Goal: Task Accomplishment & Management: Complete application form

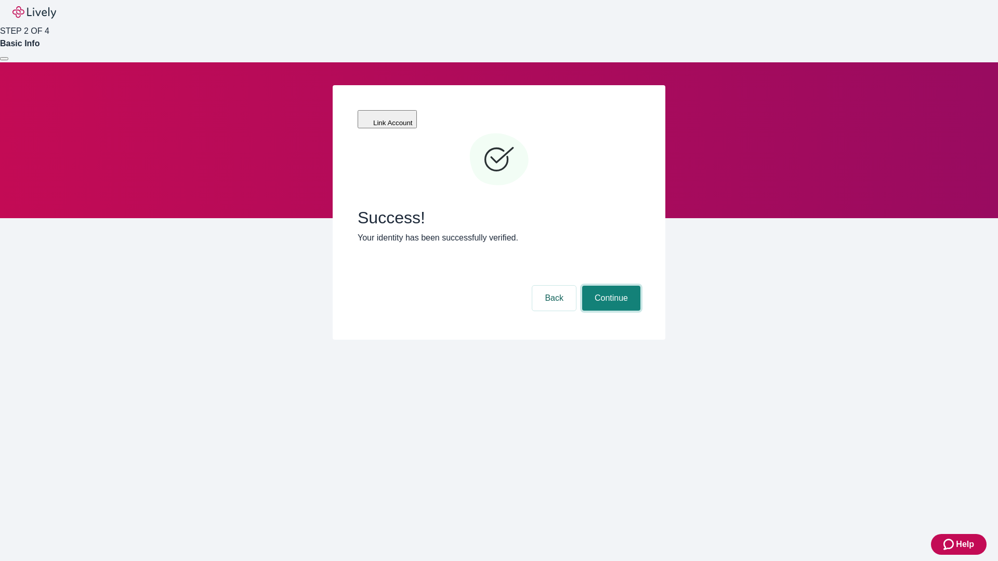
click at [610, 286] on button "Continue" at bounding box center [611, 298] width 58 height 25
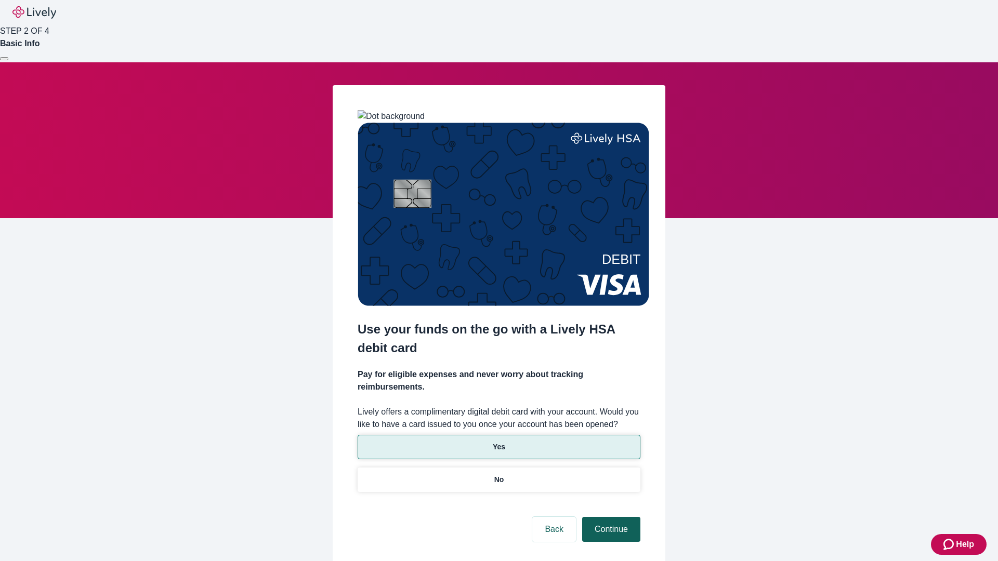
click at [499, 442] on p "Yes" at bounding box center [499, 447] width 12 height 11
click at [610, 517] on button "Continue" at bounding box center [611, 529] width 58 height 25
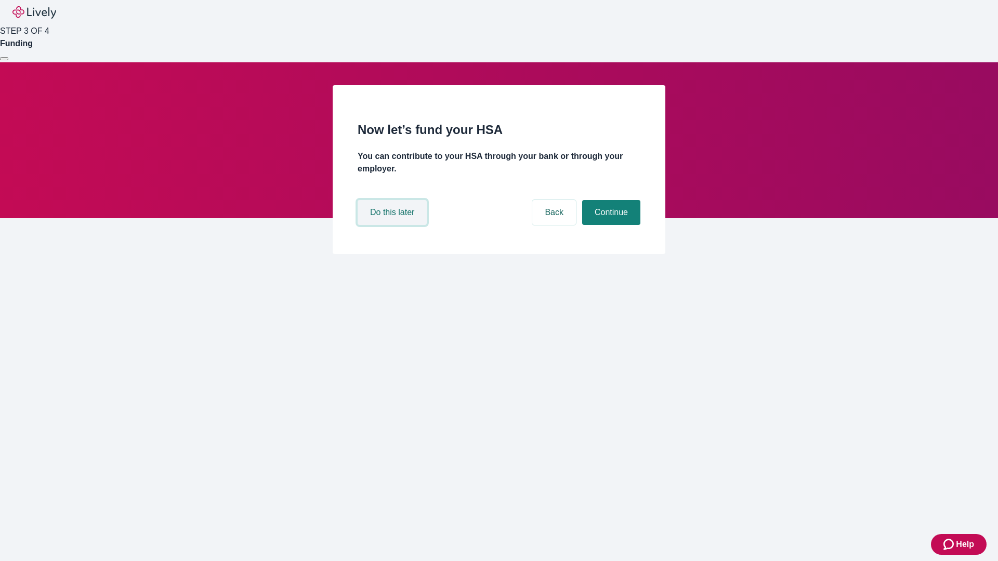
click at [394, 225] on button "Do this later" at bounding box center [392, 212] width 69 height 25
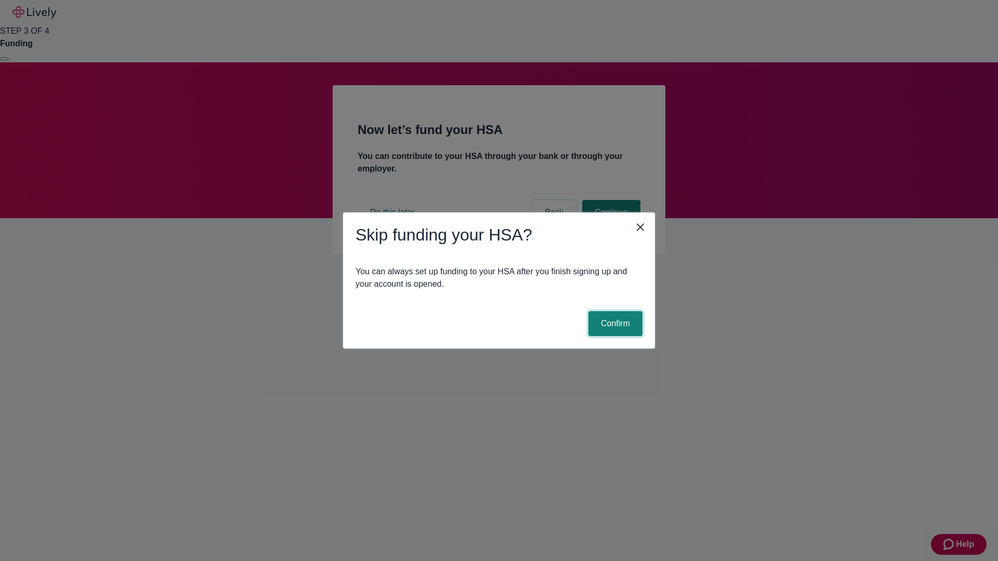
click at [614, 324] on button "Confirm" at bounding box center [615, 323] width 54 height 25
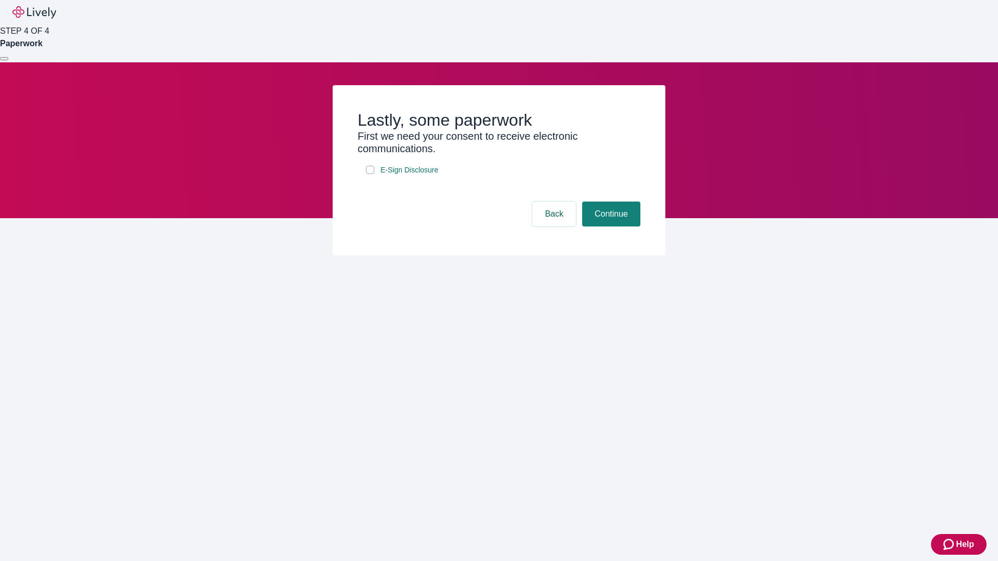
click at [370, 174] on input "E-Sign Disclosure" at bounding box center [370, 170] width 8 height 8
checkbox input "true"
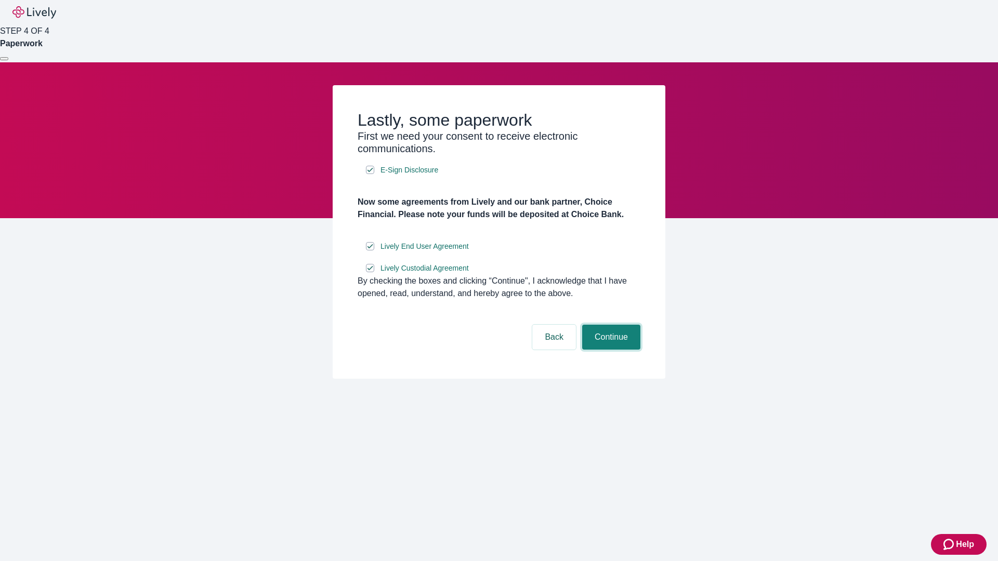
click at [610, 350] on button "Continue" at bounding box center [611, 337] width 58 height 25
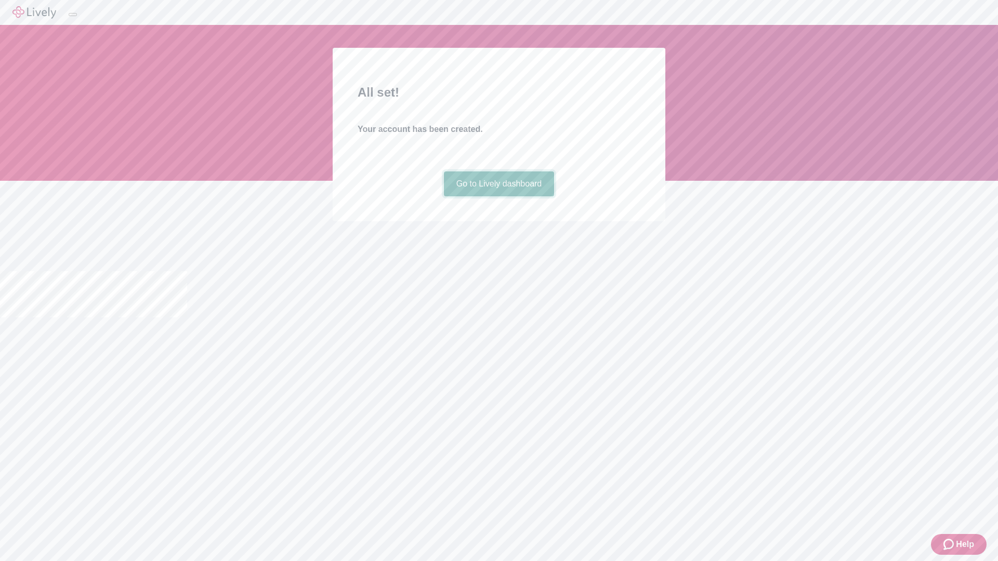
click at [499, 197] on link "Go to Lively dashboard" at bounding box center [499, 184] width 111 height 25
